Goal: Communication & Community: Answer question/provide support

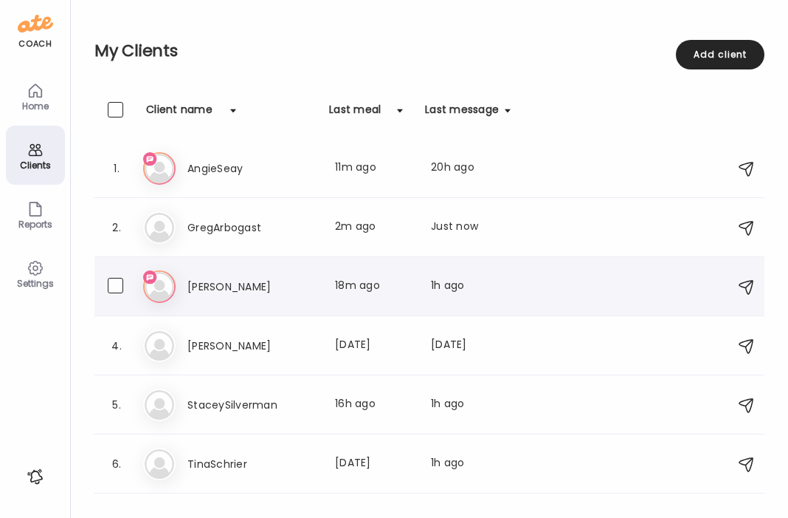
click at [223, 289] on h3 "[PERSON_NAME]" at bounding box center [253, 287] width 130 height 18
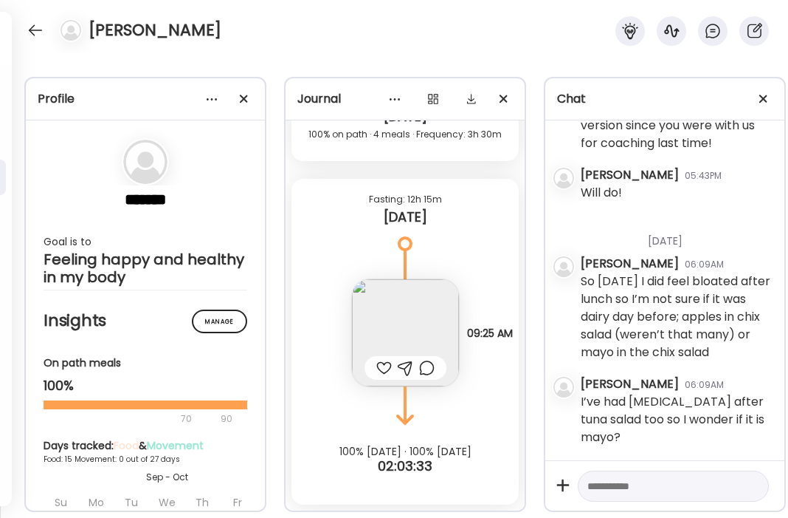
scroll to position [10668, 0]
click at [650, 489] on textarea at bounding box center [660, 486] width 145 height 18
type textarea "**********"
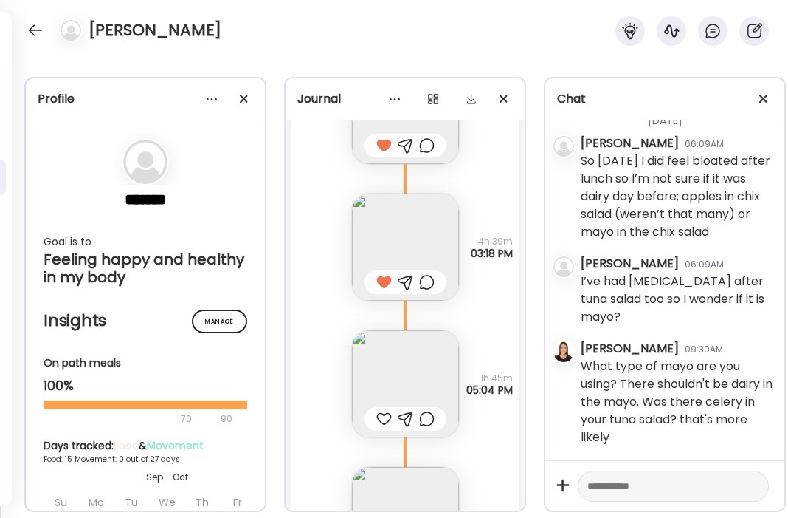
scroll to position [10093, 0]
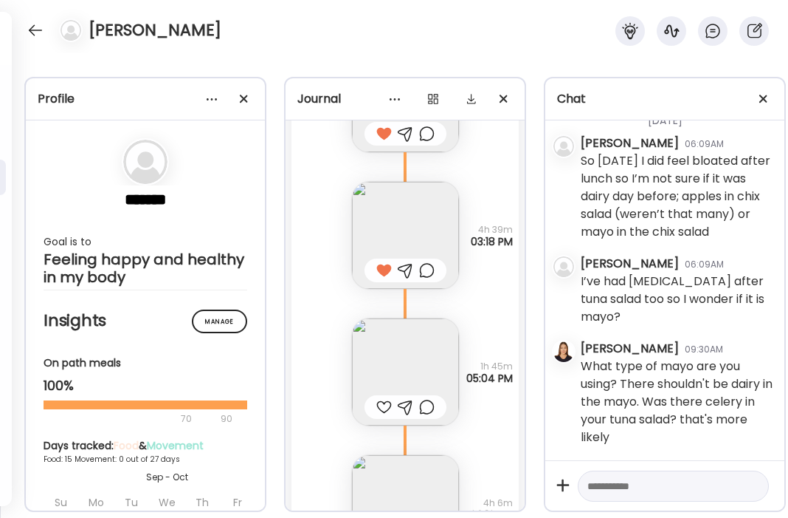
click at [382, 408] on div at bounding box center [384, 407] width 16 height 18
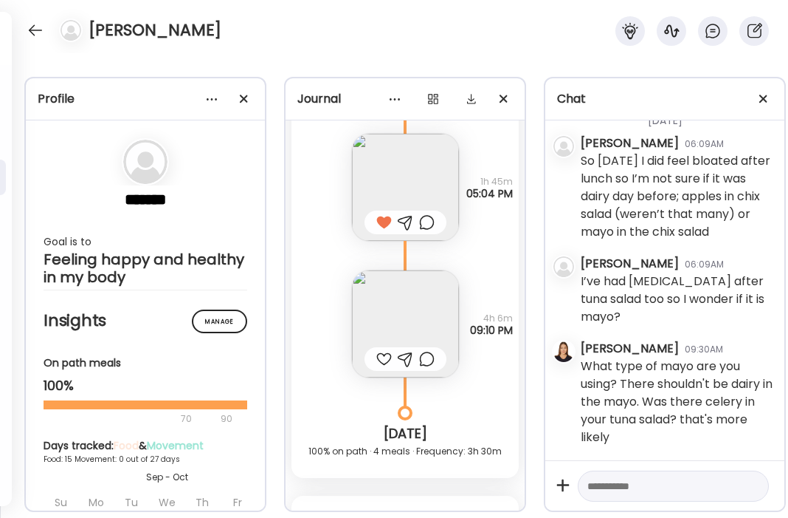
scroll to position [10281, 0]
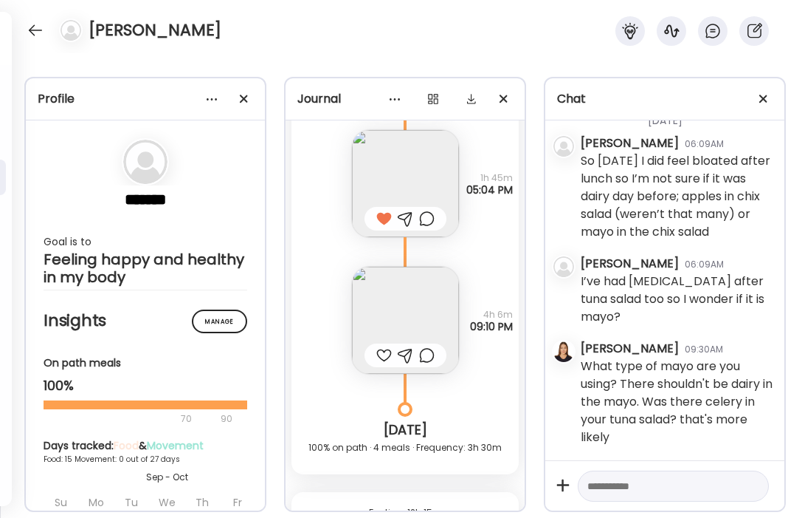
click at [419, 317] on img at bounding box center [405, 320] width 107 height 107
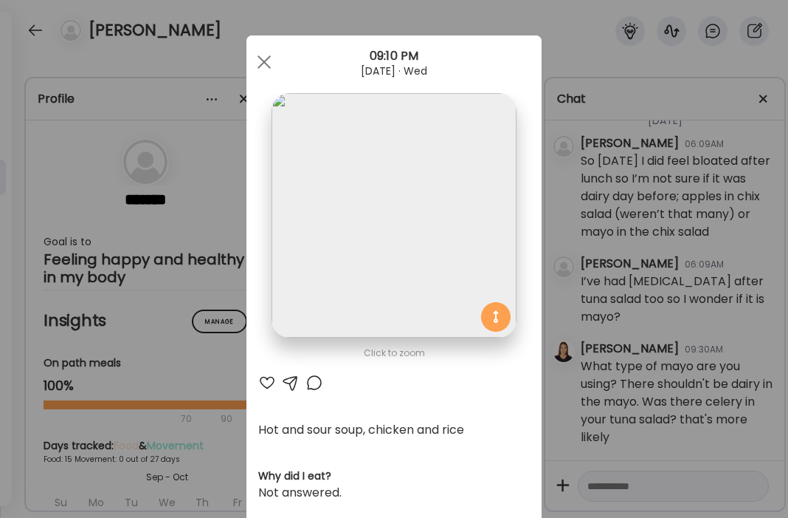
click at [264, 388] on div at bounding box center [267, 383] width 18 height 18
click at [267, 61] on div at bounding box center [265, 62] width 30 height 30
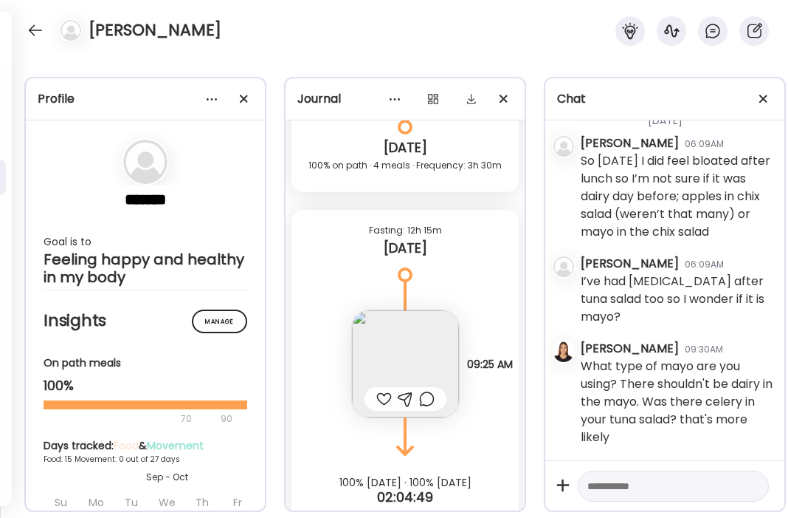
scroll to position [10594, 0]
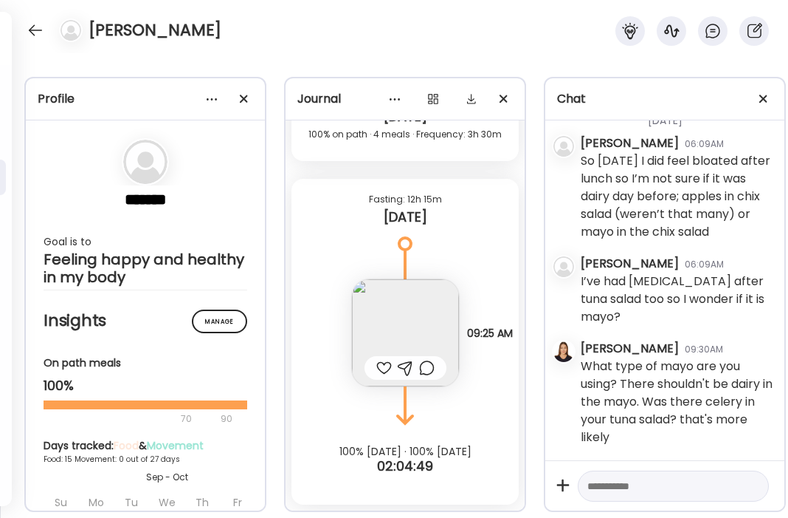
click at [416, 294] on img at bounding box center [405, 332] width 107 height 107
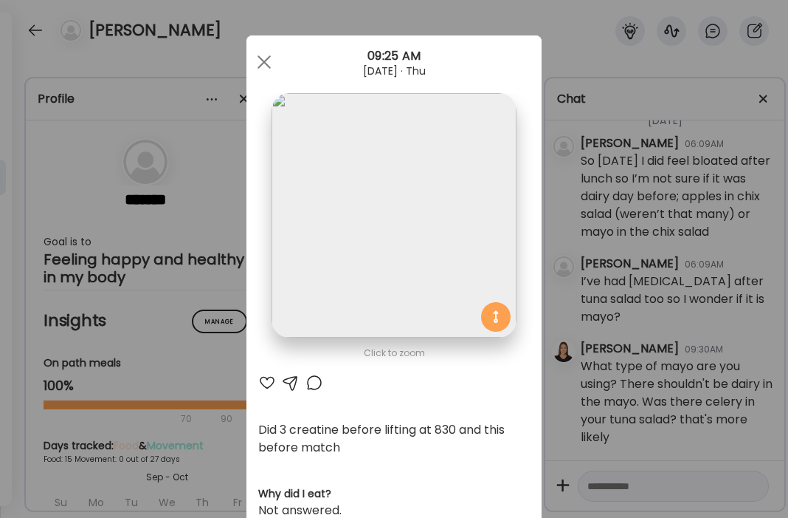
click at [270, 380] on div at bounding box center [267, 383] width 18 height 18
click at [267, 58] on span at bounding box center [264, 61] width 13 height 13
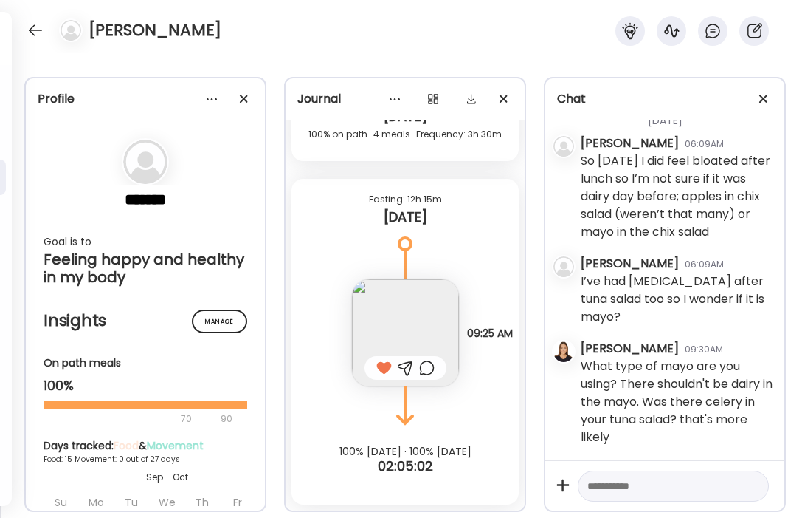
click at [408, 326] on img at bounding box center [405, 332] width 107 height 107
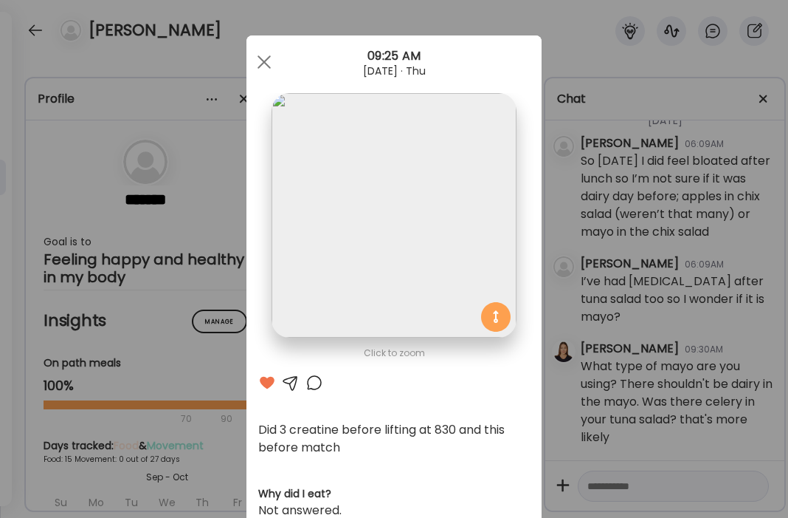
click at [292, 381] on div at bounding box center [291, 383] width 18 height 18
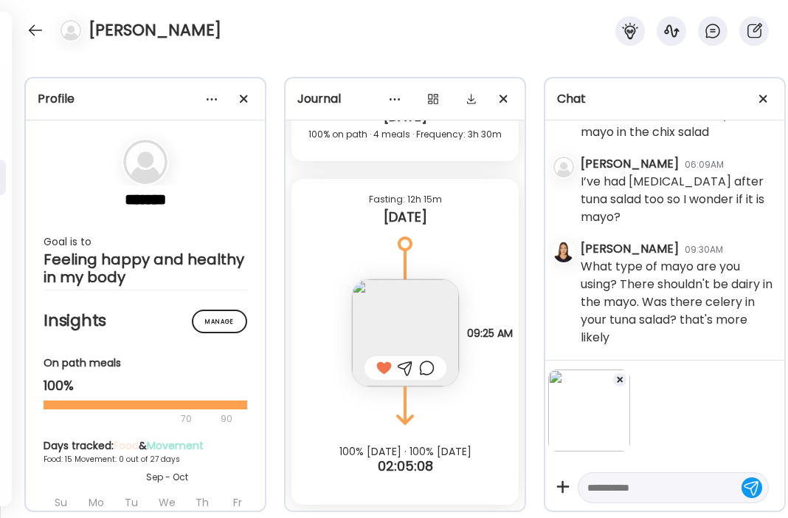
click at [614, 487] on textarea at bounding box center [660, 487] width 145 height 18
type textarea "**********"
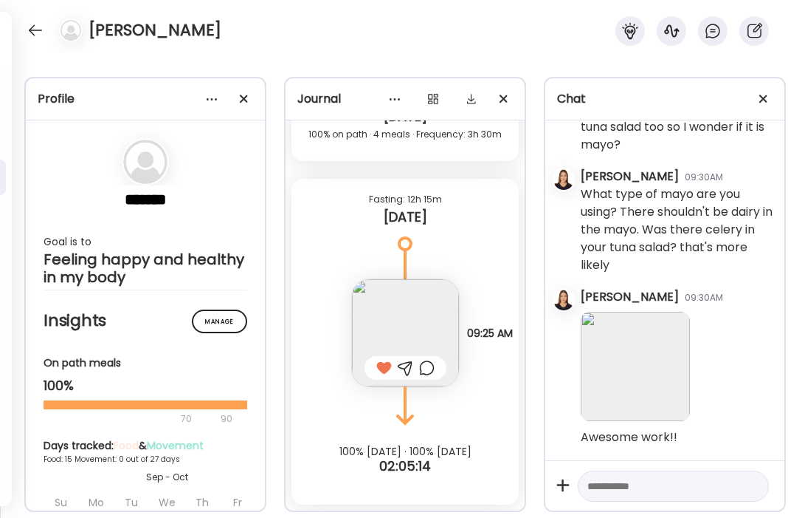
scroll to position [10961, 0]
